Goal: Information Seeking & Learning: Check status

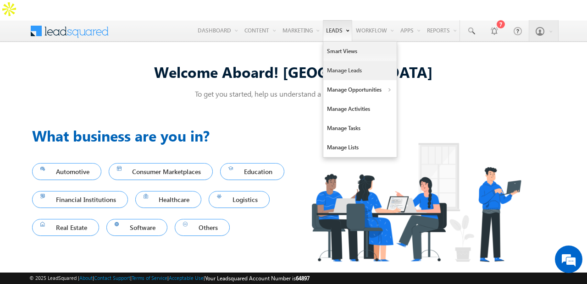
click at [333, 61] on link "Manage Leads" at bounding box center [359, 70] width 73 height 19
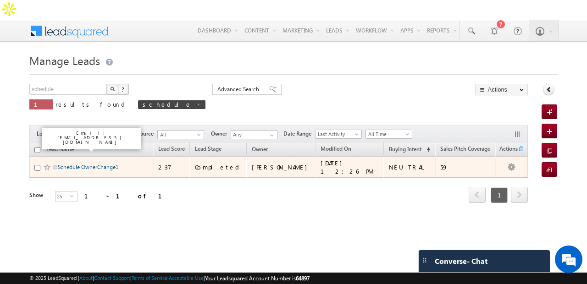
click at [102, 164] on link "Schedule OwnerChange1" at bounding box center [88, 167] width 61 height 7
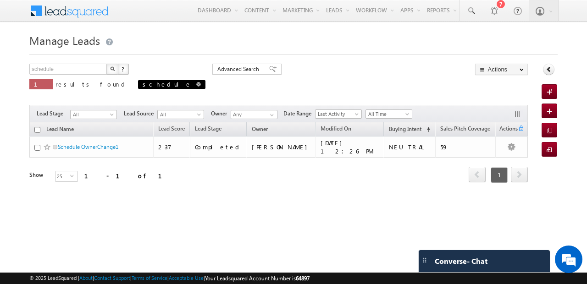
click at [196, 87] on link at bounding box center [198, 84] width 5 height 8
type input "Search Leads"
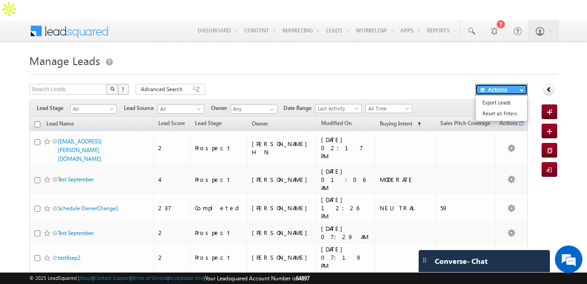
click at [511, 84] on button "Actions" at bounding box center [501, 89] width 53 height 11
click at [413, 69] on div at bounding box center [293, 72] width 528 height 6
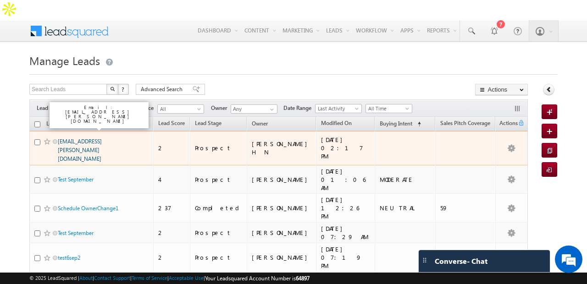
click at [86, 138] on link "rhitvik.shivam@onsurity.com" at bounding box center [80, 150] width 44 height 24
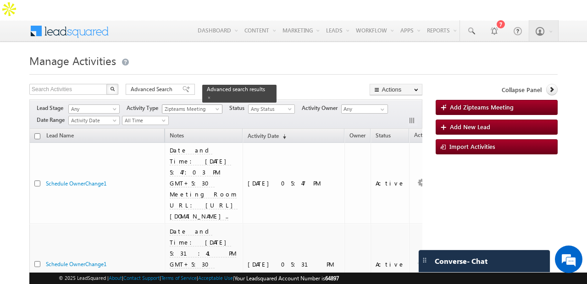
click at [176, 105] on span "Zipteams Meeting" at bounding box center [189, 109] width 55 height 8
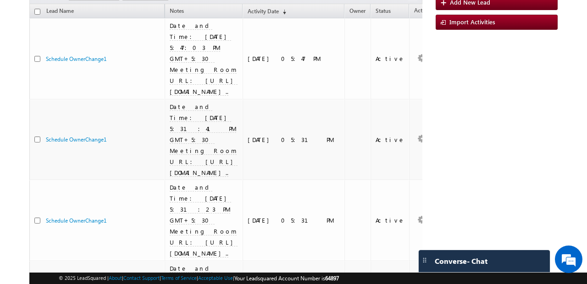
scroll to position [0, 0]
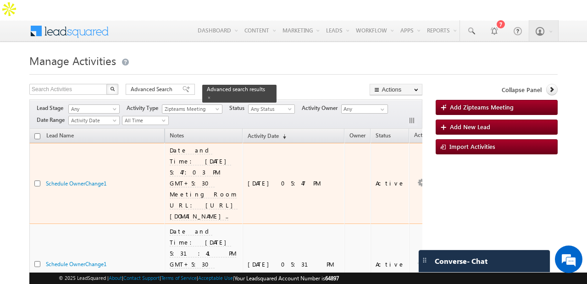
click at [158, 179] on div "Schedule OwnerChange1" at bounding box center [103, 185] width 115 height 13
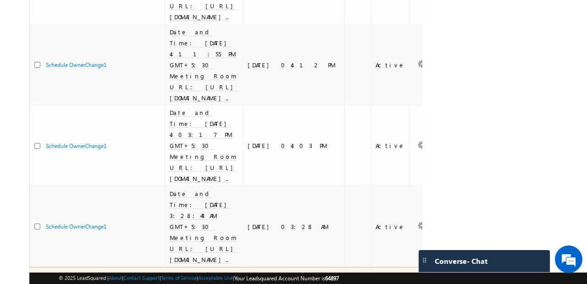
scroll to position [1212, 0]
